Goal: Information Seeking & Learning: Find specific fact

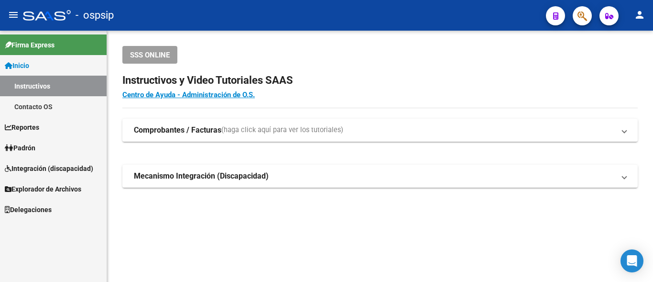
click at [576, 12] on button "button" at bounding box center [582, 15] width 19 height 19
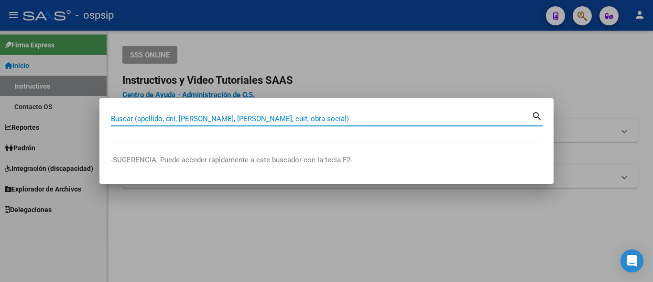
click at [158, 117] on input "Buscar (apellido, dni, [PERSON_NAME], [PERSON_NAME], cuit, obra social)" at bounding box center [321, 118] width 421 height 9
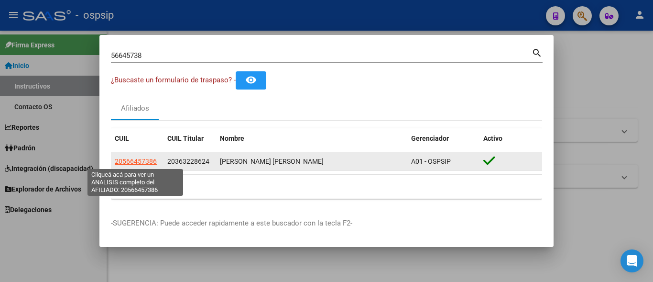
click at [139, 160] on span "20566457386" at bounding box center [136, 161] width 42 height 8
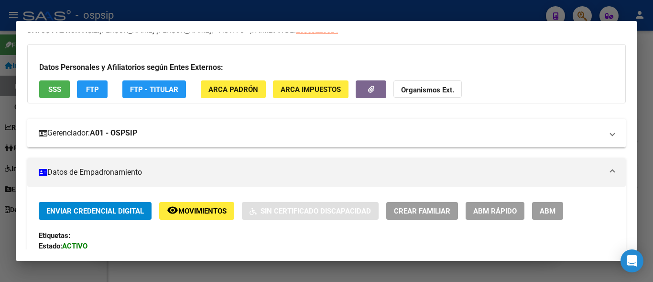
scroll to position [143, 0]
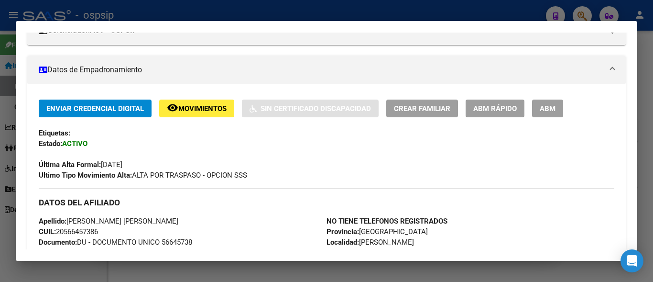
click at [380, 159] on div "Última Alta Formal: [DATE]" at bounding box center [327, 159] width 576 height 21
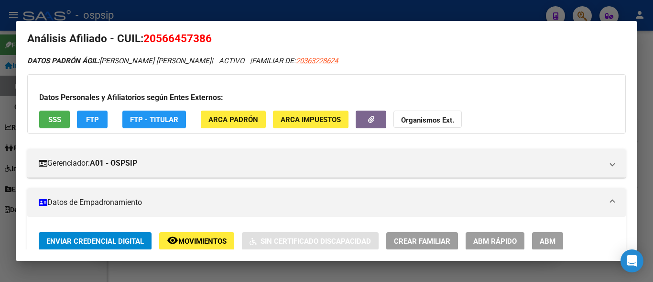
scroll to position [0, 0]
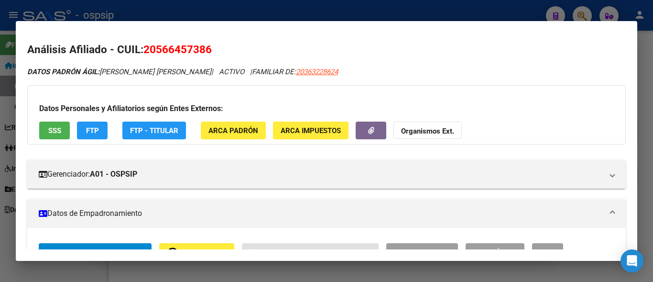
click at [467, 9] on div at bounding box center [326, 141] width 653 height 282
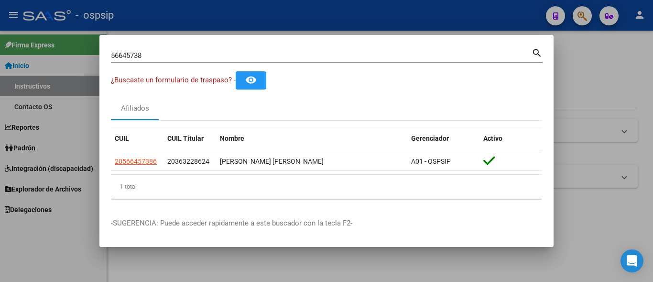
click at [153, 53] on input "56645738" at bounding box center [321, 55] width 421 height 9
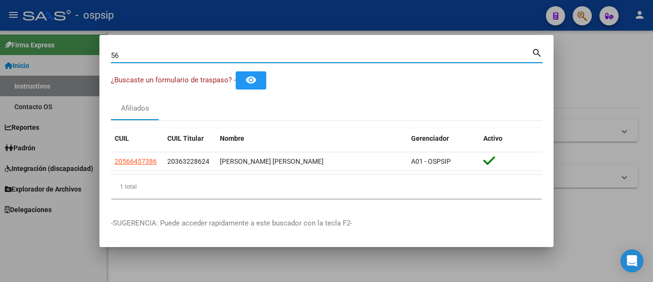
type input "5"
type input "36322862"
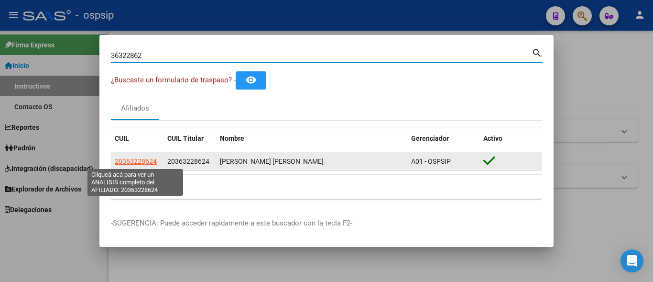
click at [128, 158] on span "20363228624" at bounding box center [136, 161] width 42 height 8
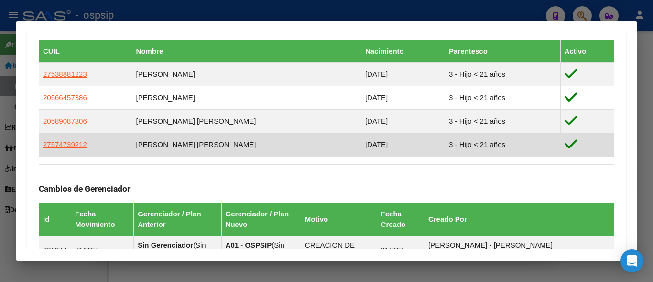
scroll to position [526, 0]
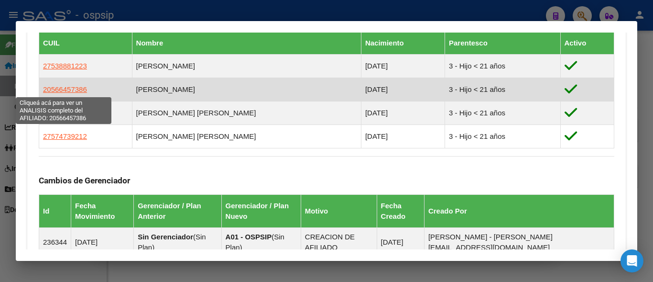
click at [67, 91] on span "20566457386" at bounding box center [65, 89] width 44 height 8
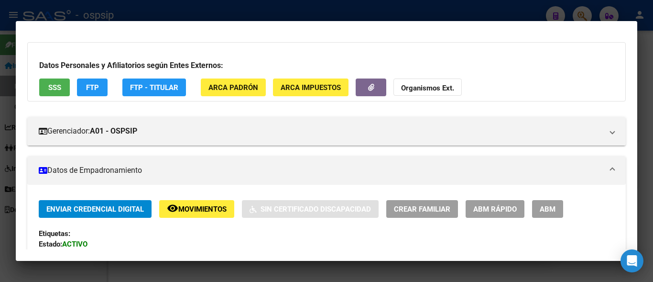
scroll to position [0, 0]
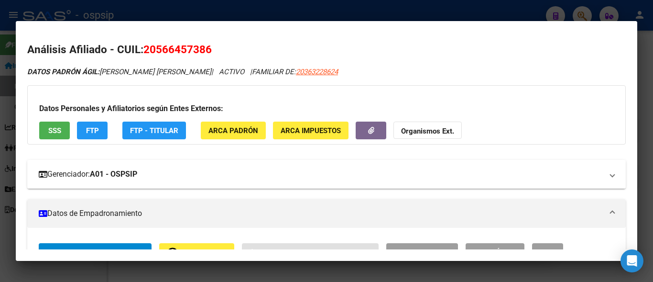
click at [414, 175] on mat-panel-title "Gerenciador: A01 - OSPSIP" at bounding box center [321, 173] width 564 height 11
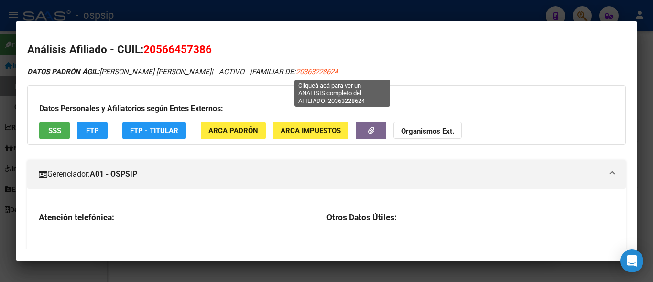
click at [338, 70] on span "20363228624" at bounding box center [317, 71] width 42 height 9
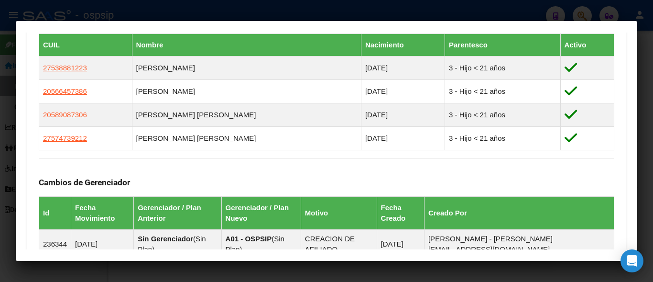
scroll to position [526, 0]
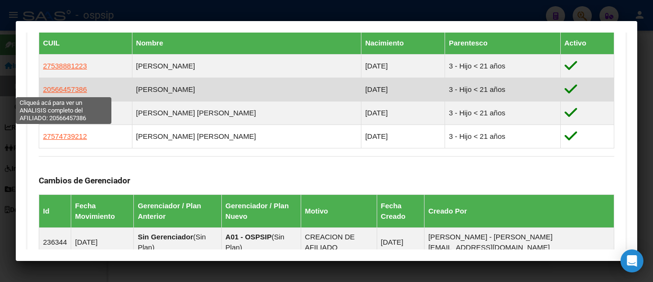
click at [52, 88] on span "20566457386" at bounding box center [65, 89] width 44 height 8
type textarea "20566457386"
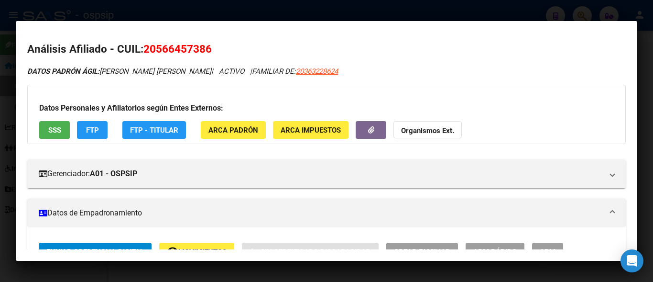
scroll to position [0, 0]
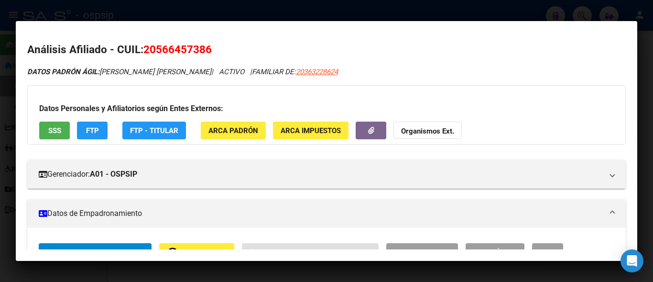
click at [518, 104] on h3 "Datos Personales y Afiliatorios según Entes Externos:" at bounding box center [326, 108] width 575 height 11
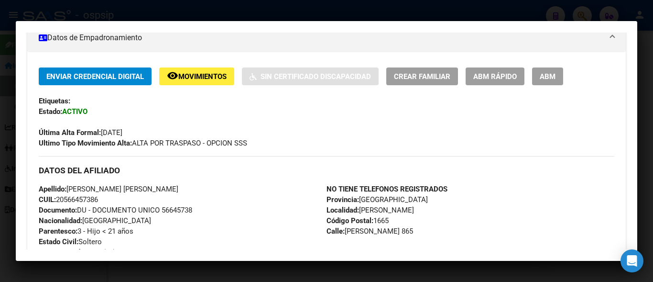
scroll to position [191, 0]
